Goal: Task Accomplishment & Management: Use online tool/utility

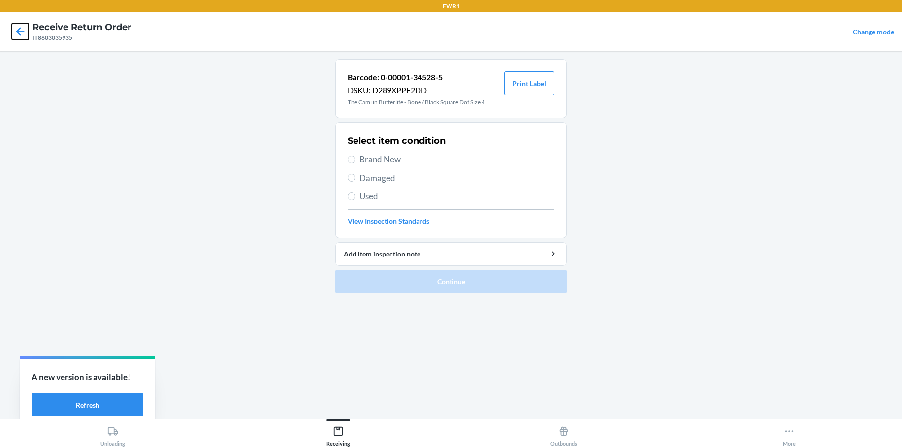
click at [17, 30] on icon at bounding box center [20, 31] width 17 height 17
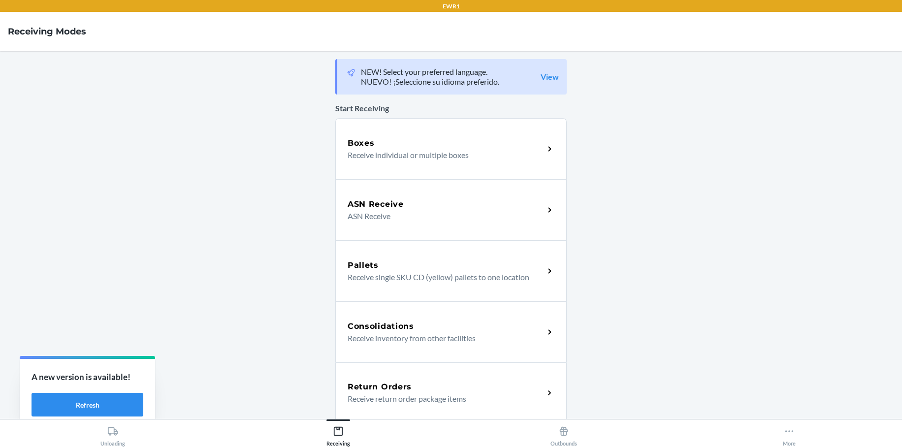
click at [380, 385] on h5 "Return Orders" at bounding box center [380, 387] width 64 height 12
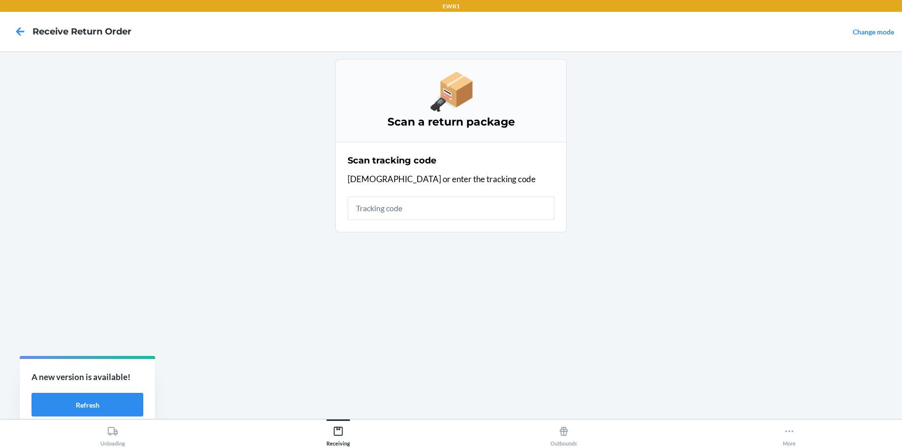
click at [382, 206] on input "text" at bounding box center [451, 209] width 207 height 24
type input "HRHB24AL-"
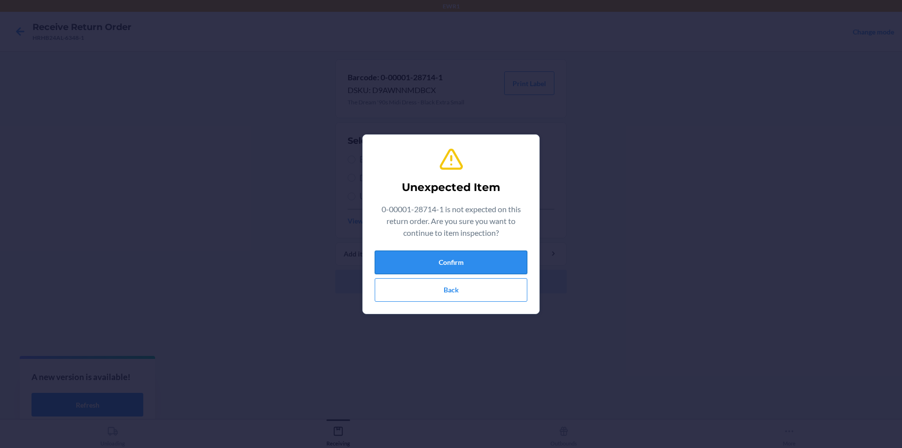
click at [470, 263] on button "Confirm" at bounding box center [451, 263] width 153 height 24
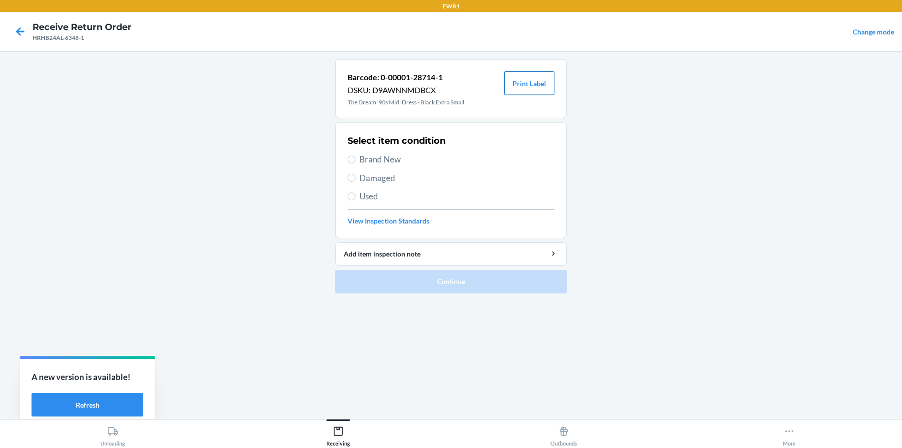
click at [519, 88] on button "Print Label" at bounding box center [529, 83] width 50 height 24
click at [27, 32] on icon at bounding box center [20, 31] width 17 height 17
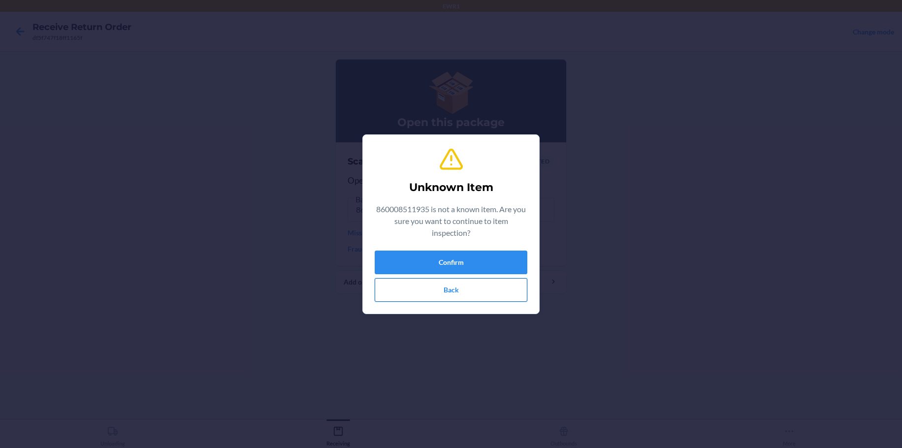
click at [465, 286] on button "Back" at bounding box center [451, 290] width 153 height 24
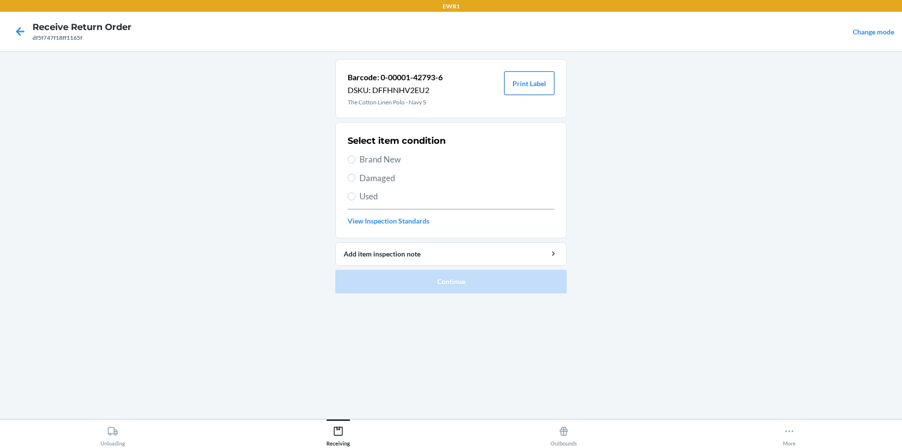
click at [552, 93] on button "Print Label" at bounding box center [529, 83] width 50 height 24
drag, startPoint x: 354, startPoint y: 155, endPoint x: 377, endPoint y: 167, distance: 26.0
click at [355, 156] on label "Brand New" at bounding box center [451, 159] width 207 height 13
click at [355, 156] on input "Brand New" at bounding box center [352, 160] width 8 height 8
radio input "true"
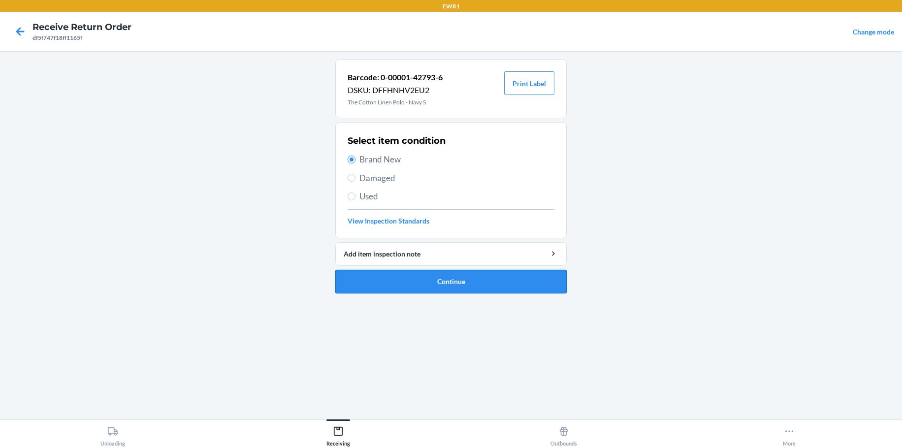
click at [496, 281] on button "Continue" at bounding box center [451, 282] width 232 height 24
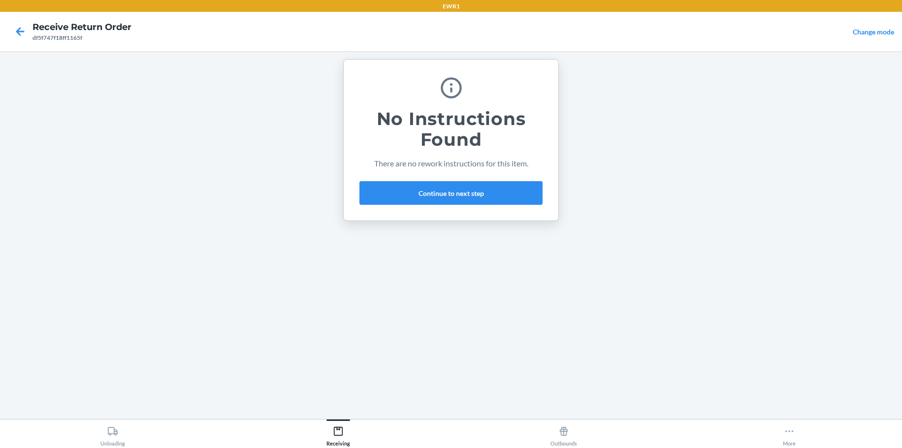
click at [468, 207] on div "No Instructions Found There are no rework instructions for this item. Continue …" at bounding box center [451, 139] width 183 height 137
click at [465, 196] on button "Continue to next step" at bounding box center [451, 193] width 183 height 24
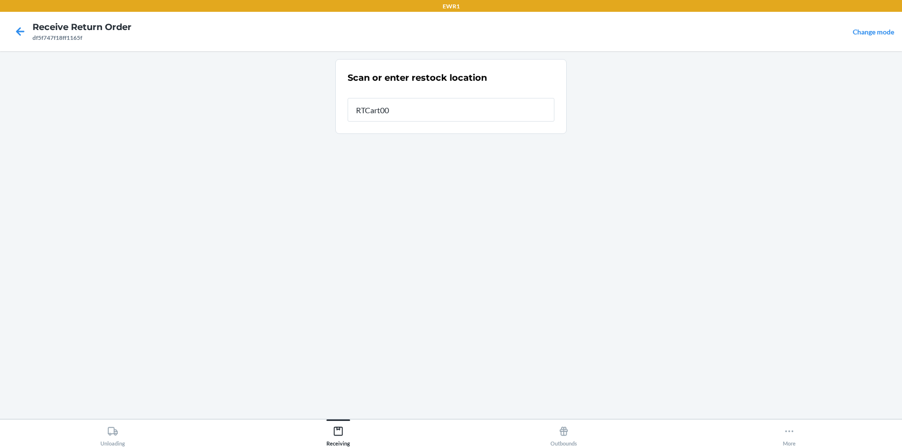
type input "RTCart003"
